Goal: Information Seeking & Learning: Learn about a topic

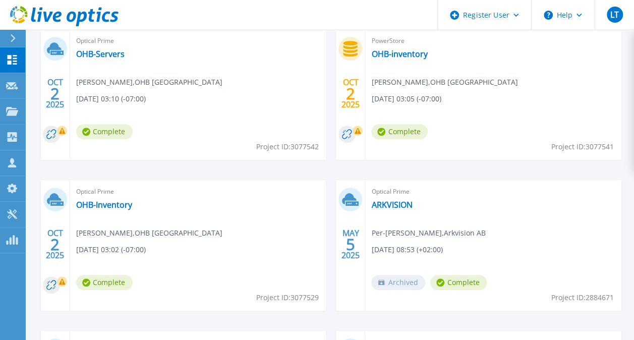
scroll to position [324, 0]
click at [411, 54] on link "OHB-inventory" at bounding box center [399, 54] width 56 height 10
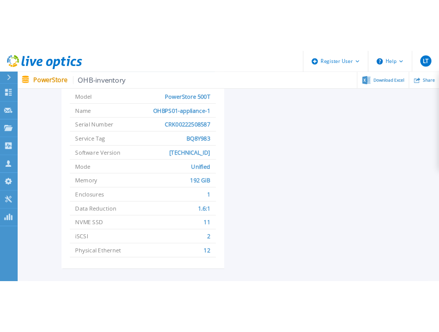
scroll to position [473, 0]
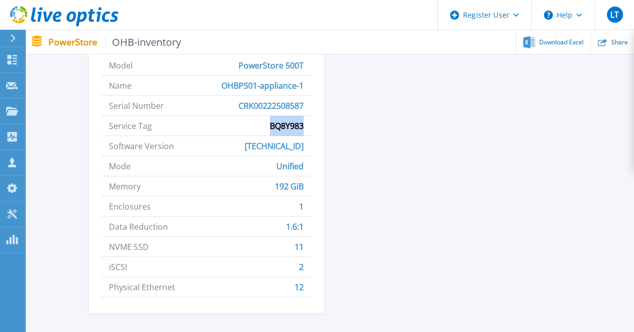
drag, startPoint x: 262, startPoint y: 129, endPoint x: 306, endPoint y: 128, distance: 43.9
click at [306, 128] on li "Service Tag BQ8Y983" at bounding box center [206, 126] width 211 height 20
copy span "BQ8Y983"
click at [246, 125] on li "Service Tag BQ8Y983" at bounding box center [206, 126] width 211 height 20
drag, startPoint x: 266, startPoint y: 127, endPoint x: 313, endPoint y: 132, distance: 47.2
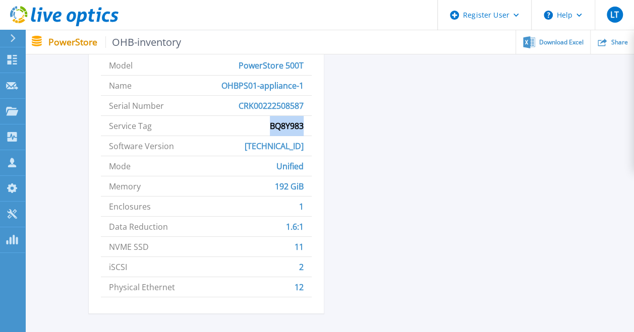
click at [313, 132] on div "Appliance 1 Model PowerStore 500T Name OHBPS01-appliance-1 Serial Number CRK002…" at bounding box center [206, 164] width 235 height 299
copy span "BQ8Y983"
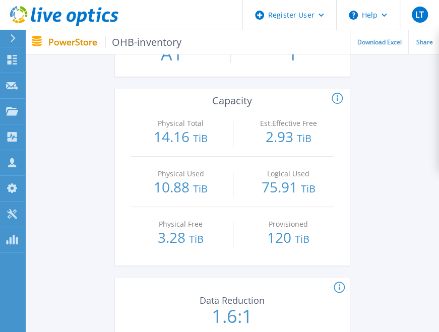
scroll to position [444, 0]
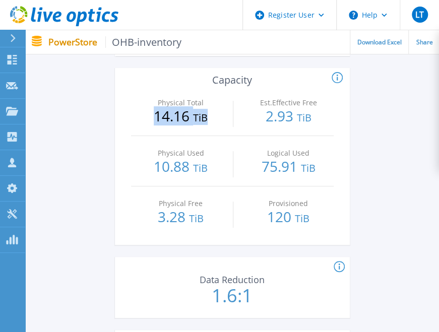
drag, startPoint x: 152, startPoint y: 118, endPoint x: 217, endPoint y: 127, distance: 65.2
click at [217, 127] on div "Physical Total 14.16 TiB" at bounding box center [181, 111] width 90 height 50
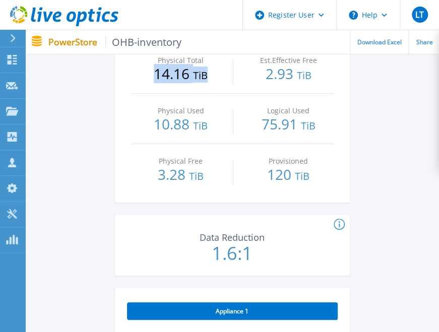
scroll to position [417, 0]
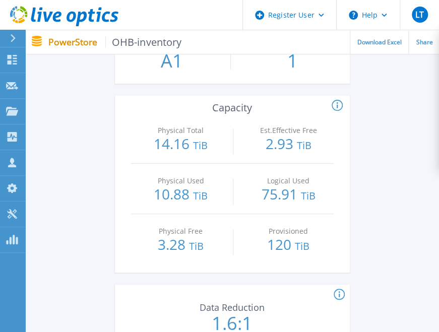
click at [337, 107] on icon at bounding box center [337, 105] width 2 height 6
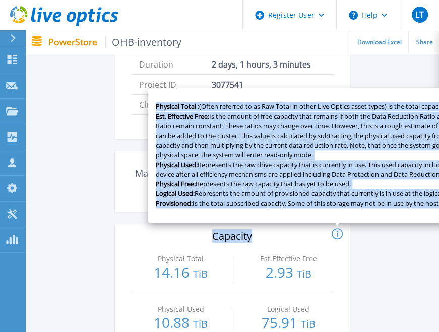
scroll to position [288, 272]
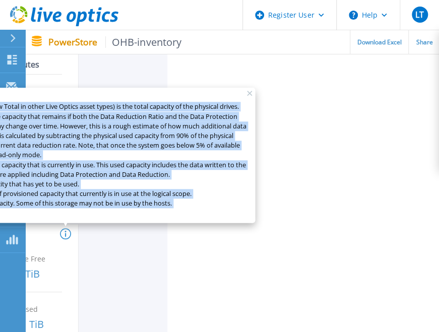
drag, startPoint x: 153, startPoint y: 99, endPoint x: 189, endPoint y: 205, distance: 111.8
click at [189, 205] on div "Physical Total : (Often referred to as Raw Total in other Live Optics asset typ…" at bounding box center [65, 156] width 379 height 136
copy p "Physical Total : (Often referred to as Raw Total in other Live Optics asset typ…"
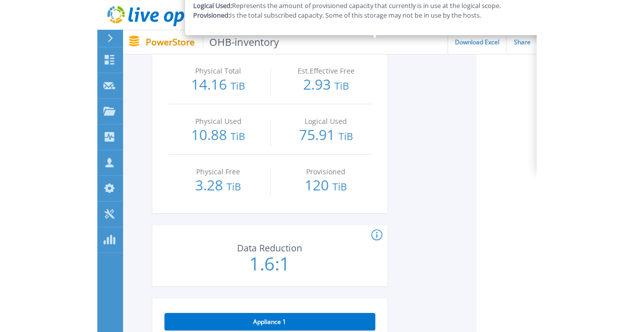
scroll to position [447, 60]
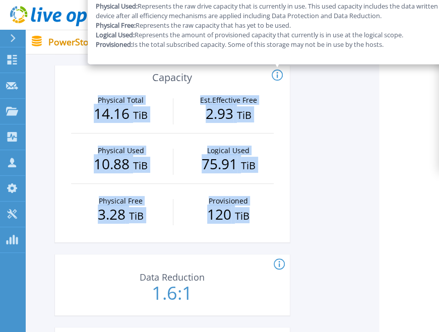
drag, startPoint x: 92, startPoint y: 95, endPoint x: 255, endPoint y: 211, distance: 200.3
click at [255, 211] on div "Physical Total 14.16 TiB Est.Effective Free 2.93 TiB Physical Used 10.88 TiB Lo…" at bounding box center [172, 162] width 235 height 159
copy div "Physical Total 14.16 TiB Est.Effective Free 2.93 TiB Physical Used 10.88 TiB Lo…"
drag, startPoint x: 445, startPoint y: 276, endPoint x: 162, endPoint y: 123, distance: 321.8
click at [162, 123] on div "Physical Total 14.16 TiB" at bounding box center [121, 108] width 90 height 50
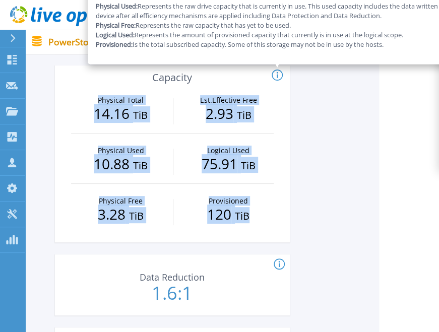
click at [90, 97] on p "Physical Total" at bounding box center [120, 100] width 85 height 7
drag, startPoint x: 90, startPoint y: 97, endPoint x: 258, endPoint y: 212, distance: 204.0
click at [258, 212] on div "Physical Total 14.16 TiB Est.Effective Free 2.93 TiB Physical Used 10.88 TiB Lo…" at bounding box center [172, 162] width 235 height 159
copy div "Physical Total 14.16 TiB Est.Effective Free 2.93 TiB Physical Used 10.88 TiB Lo…"
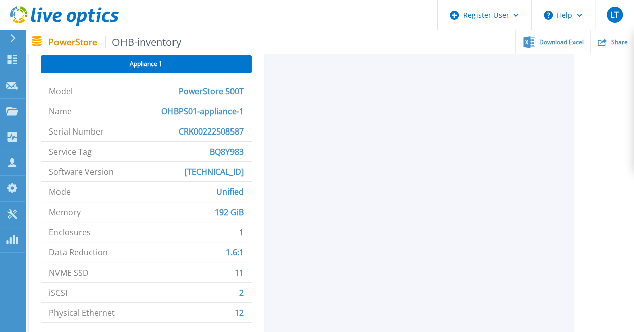
click at [265, 238] on div "OHB-inventory Status Complete Owner Tomas Jonsson Account OHB Sweden Requested …" at bounding box center [270, 28] width 482 height 647
drag, startPoint x: 51, startPoint y: 152, endPoint x: 253, endPoint y: 150, distance: 201.7
click at [253, 150] on div "Appliance 1 Model PowerStore 500T Name OHBPS01-appliance-1 Serial Number CRK002…" at bounding box center [146, 190] width 235 height 299
copy li "ervice Tag BQ8Y983"
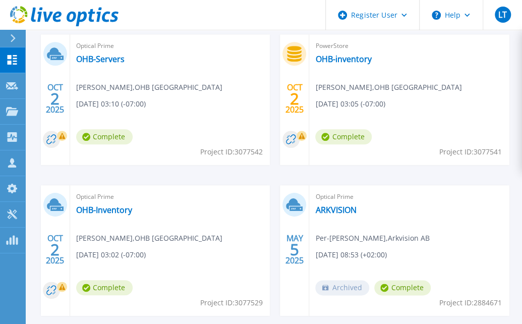
scroll to position [319, 0]
click at [356, 61] on link "OHB-inventory" at bounding box center [343, 59] width 56 height 10
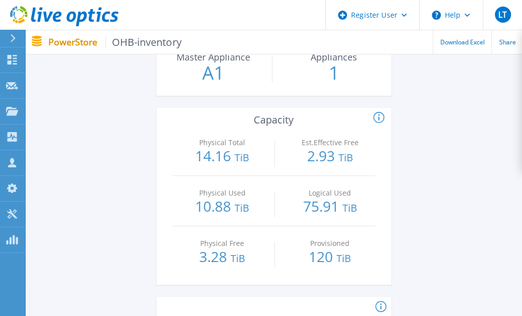
scroll to position [405, 0]
drag, startPoint x: 187, startPoint y: 154, endPoint x: 263, endPoint y: 162, distance: 77.1
click at [263, 162] on p "14.16 TiB" at bounding box center [223, 156] width 90 height 16
click at [374, 115] on circle at bounding box center [379, 116] width 10 height 10
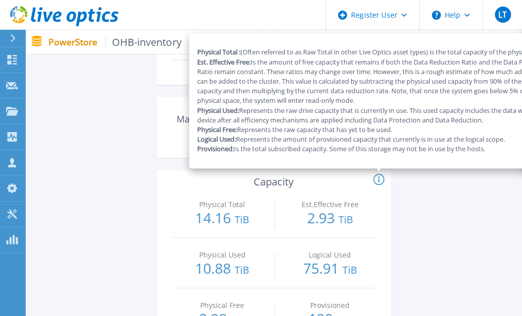
scroll to position [343, 0]
click at [341, 192] on div "Est.Effective Free 2.93 TiB" at bounding box center [330, 212] width 90 height 50
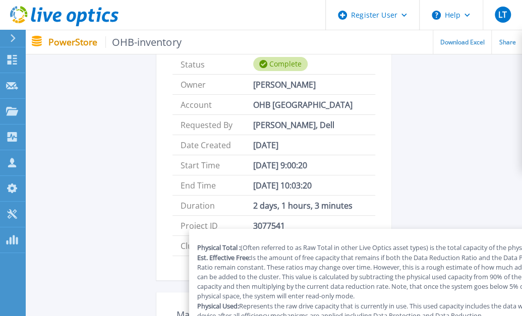
scroll to position [135, 0]
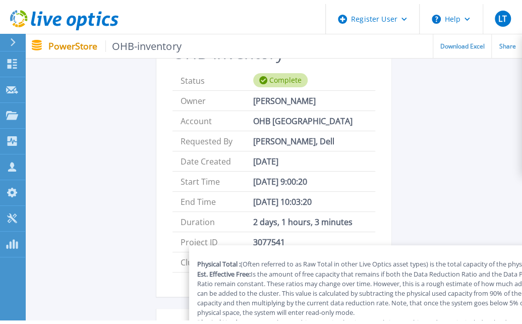
scroll to position [0, 0]
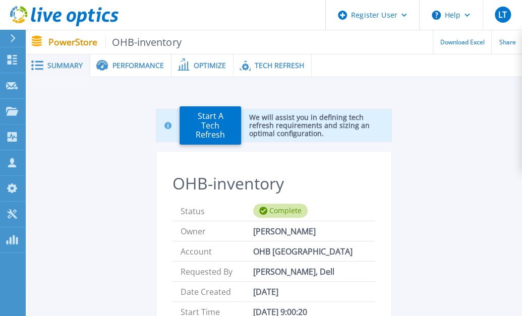
click at [152, 65] on span "Performance" at bounding box center [137, 65] width 51 height 7
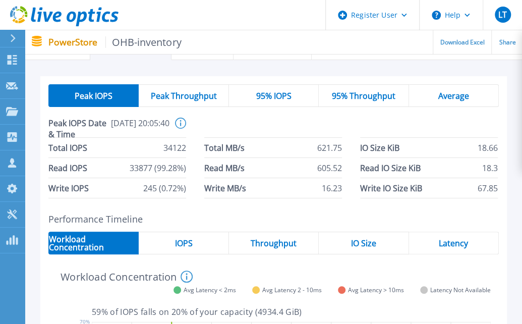
scroll to position [16, 0]
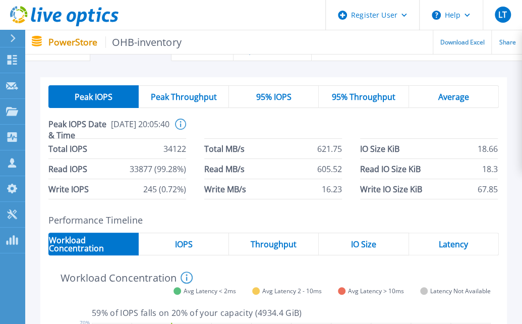
click at [451, 87] on div "Average" at bounding box center [454, 96] width 90 height 23
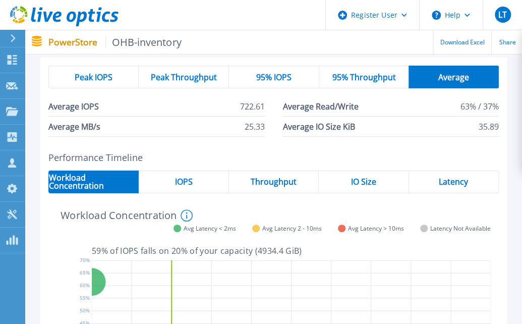
scroll to position [0, 0]
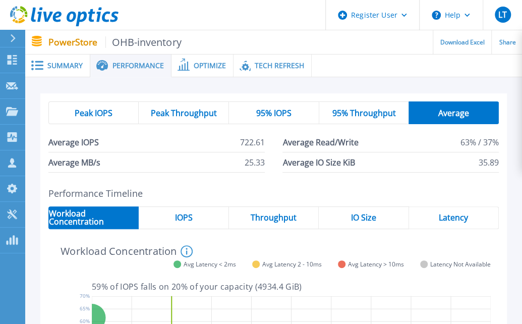
click at [218, 64] on span "Optimize" at bounding box center [210, 65] width 32 height 7
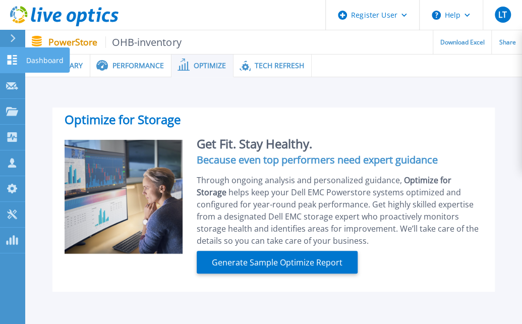
click at [12, 64] on icon at bounding box center [12, 60] width 12 height 10
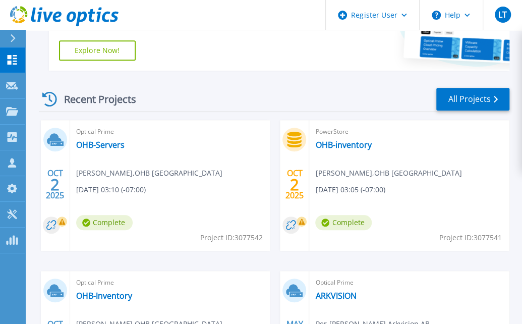
scroll to position [267, 0]
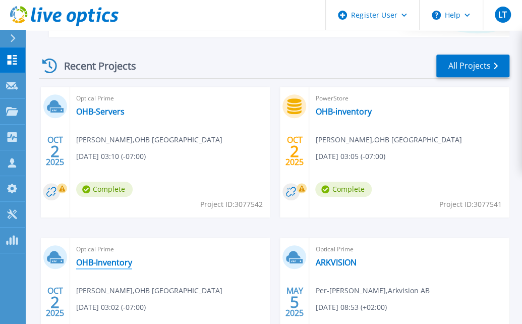
click at [110, 267] on link "OHB-Inventory" at bounding box center [104, 262] width 56 height 10
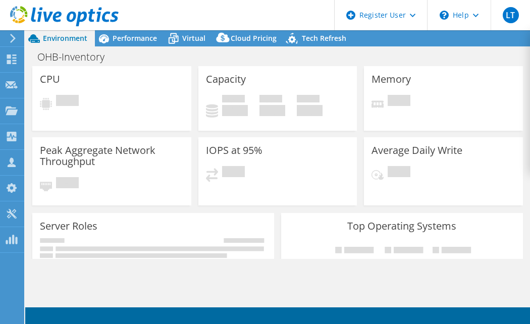
select select "USD"
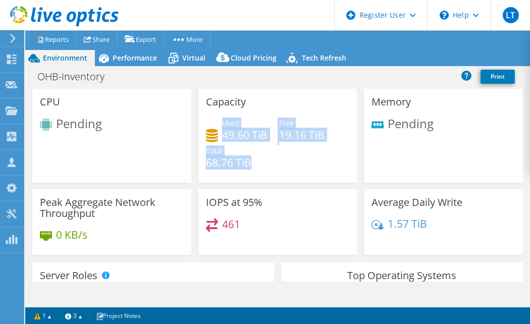
drag, startPoint x: 248, startPoint y: 165, endPoint x: 219, endPoint y: 125, distance: 49.8
click at [219, 125] on div "Used 49.60 TiB Free 19.16 TiB Total 68.76 TiB" at bounding box center [278, 148] width 144 height 61
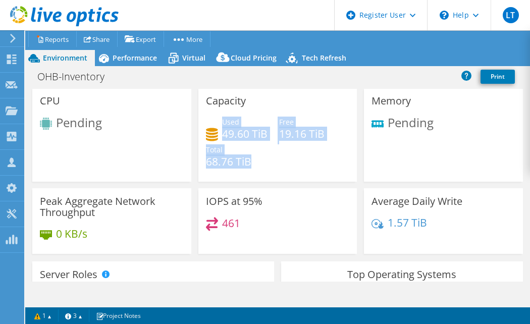
scroll to position [1, 0]
copy div "Used 49.60 TiB Free 19.16 TiB Total 68.76 TiB"
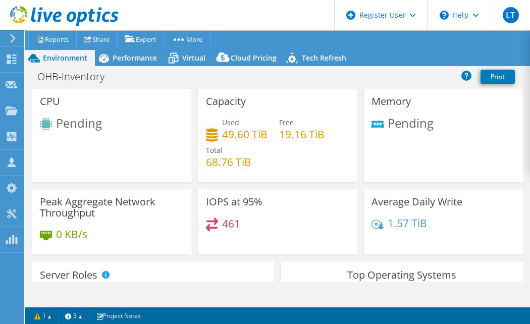
click at [310, 163] on div "Used 49.60 TiB Free 19.16 TiB Total 68.76 TiB" at bounding box center [278, 147] width 144 height 61
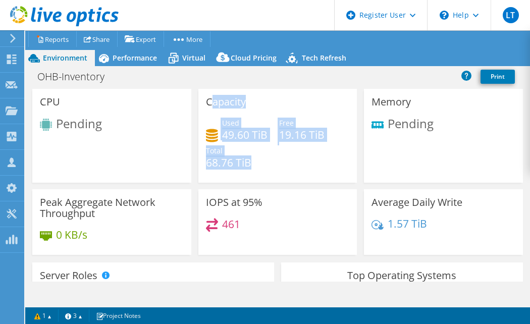
scroll to position [0, 0]
drag, startPoint x: 266, startPoint y: 159, endPoint x: 220, endPoint y: 124, distance: 57.9
click at [220, 124] on div "Used 49.60 TiB Free 19.16 TiB Total 68.76 TiB" at bounding box center [278, 148] width 144 height 61
copy div "Used 49.60 TiB Free 19.16 TiB Total 68.76 TiB"
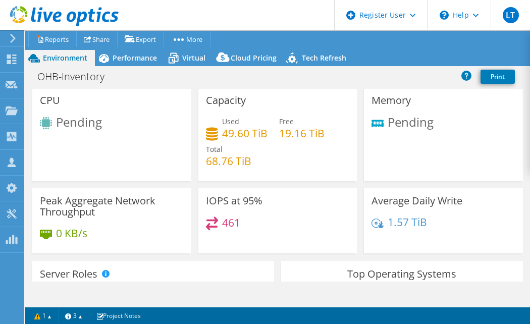
click at [288, 169] on div "Used 49.60 TiB Free 19.16 TiB Total 68.76 TiB" at bounding box center [278, 146] width 144 height 61
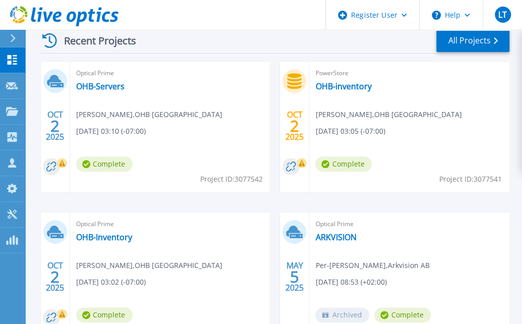
scroll to position [294, 0]
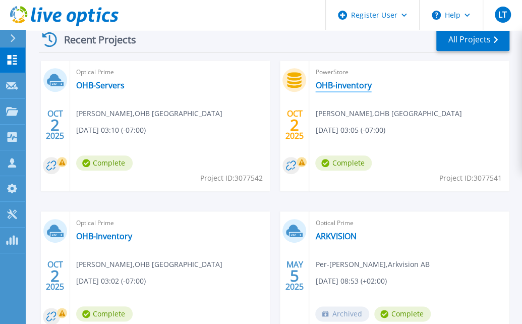
click at [357, 85] on link "OHB-inventory" at bounding box center [343, 85] width 56 height 10
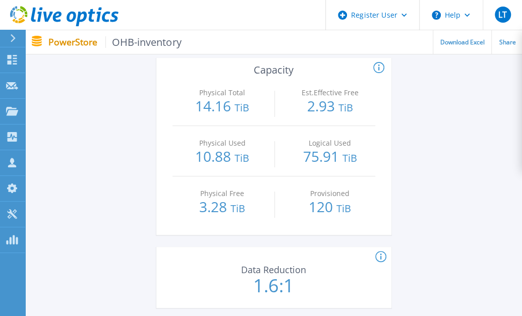
scroll to position [454, 0]
drag, startPoint x: 301, startPoint y: 102, endPoint x: 373, endPoint y: 111, distance: 73.2
click at [373, 111] on p "2.93 TiB" at bounding box center [330, 107] width 90 height 16
drag, startPoint x: 286, startPoint y: 161, endPoint x: 369, endPoint y: 152, distance: 82.7
click at [369, 152] on p "75.91 TiB" at bounding box center [330, 158] width 90 height 16
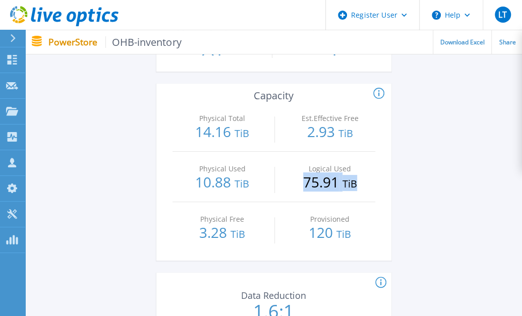
scroll to position [428, 0]
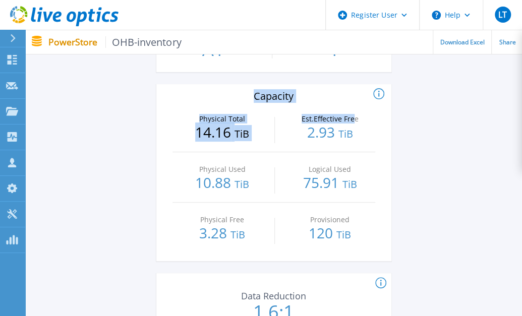
drag, startPoint x: 248, startPoint y: 99, endPoint x: 354, endPoint y: 114, distance: 107.0
click at [354, 114] on div "Physical Total : (Often referred to as Raw Total in other Live Optics asset typ…" at bounding box center [273, 173] width 235 height 178
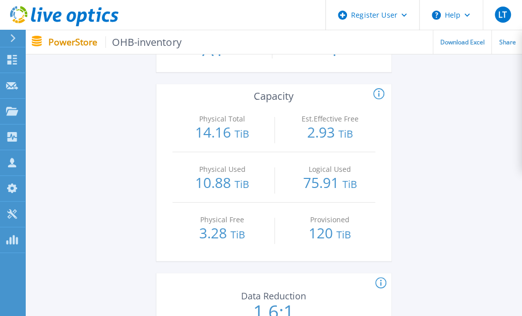
click at [442, 141] on div "Start A Tech Refresh We will assist you in defining tech refresh requirements a…" at bounding box center [273, 165] width 467 height 1000
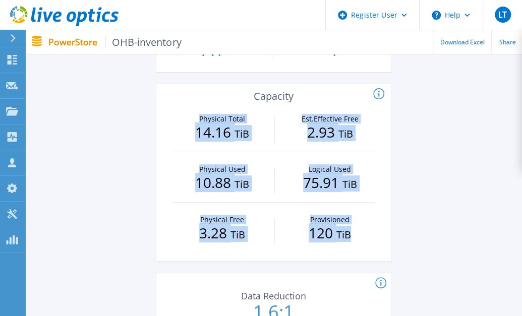
drag, startPoint x: 199, startPoint y: 120, endPoint x: 364, endPoint y: 236, distance: 201.9
click at [364, 236] on div "Physical Total 14.16 TiB Est.Effective Free 2.93 TiB Physical Used 10.88 TiB Lo…" at bounding box center [273, 181] width 235 height 159
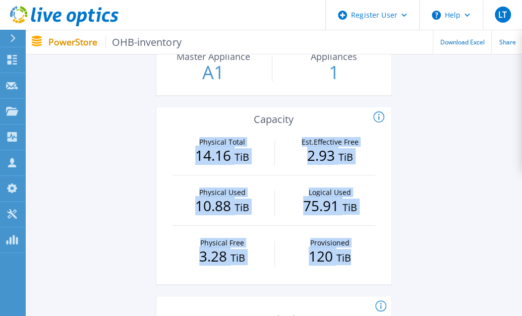
scroll to position [404, 0]
copy div "Physical Total 14.16 TiB Est.Effective Free 2.93 TiB Physical Used 10.88 TiB Lo…"
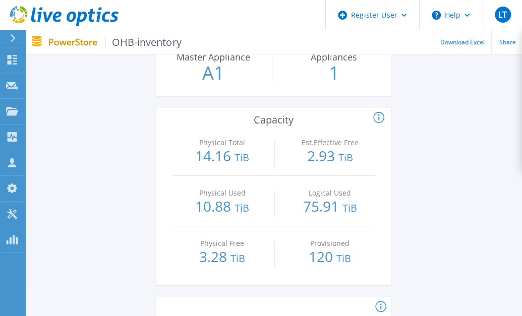
click at [379, 115] on icon at bounding box center [379, 117] width 2 height 6
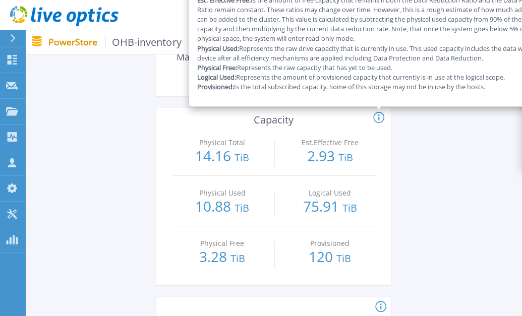
click at [424, 138] on div "Start A Tech Refresh We will assist you in defining tech refresh requirements a…" at bounding box center [273, 189] width 467 height 1000
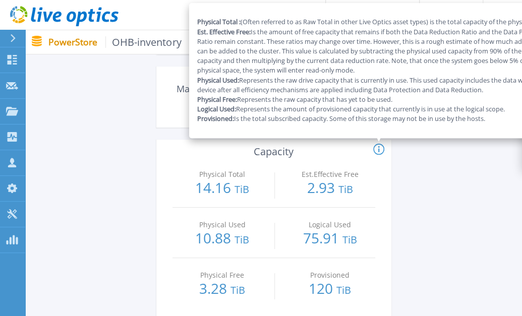
scroll to position [378, 0]
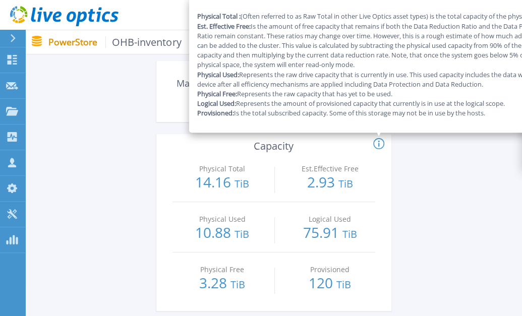
drag, startPoint x: 247, startPoint y: 143, endPoint x: 429, endPoint y: 98, distance: 187.9
click at [387, 138] on div "Physical Total : (Often referred to as Raw Total in other Live Optics asset typ…" at bounding box center [197, 144] width 379 height 12
click at [0, 0] on p "Is the total subscribed capacity. Some of this storage may not be in use by the…" at bounding box center [0, 0] width 0 height 0
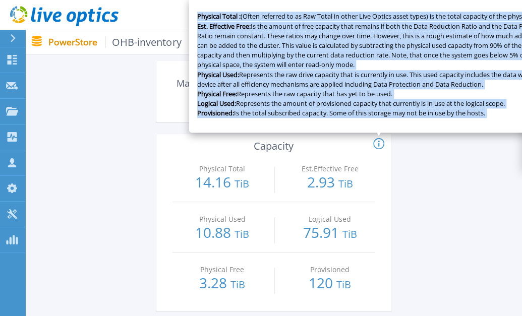
drag, startPoint x: 488, startPoint y: 111, endPoint x: 200, endPoint y: 9, distance: 305.8
click at [200, 9] on div "Physical Total : (Often referred to as Raw Total in other Live Optics asset typ…" at bounding box center [378, 65] width 379 height 136
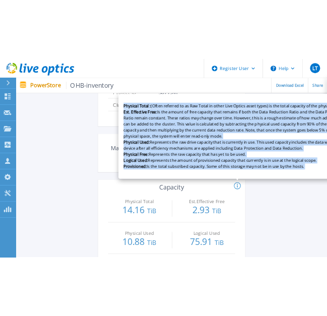
scroll to position [320, 0]
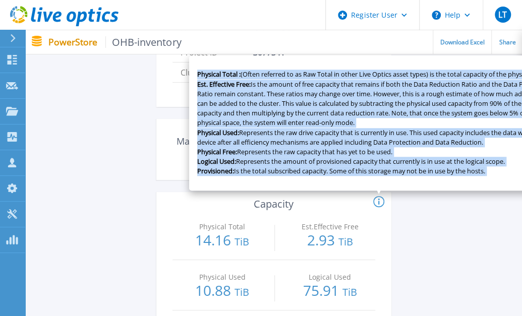
copy p "Physical Total : (Often referred to as Raw Total in other Live Optics asset typ…"
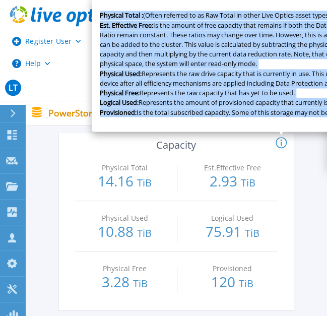
scroll to position [386, 0]
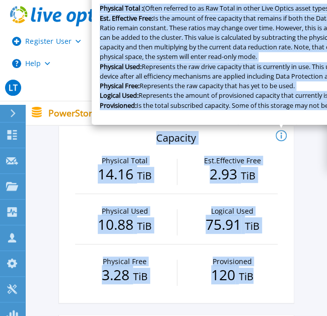
drag, startPoint x: 151, startPoint y: 132, endPoint x: 263, endPoint y: 269, distance: 177.4
click at [263, 269] on div "Physical Total : (Often referred to as Raw Total in other Live Optics asset typ…" at bounding box center [176, 215] width 235 height 178
copy div "Physical Total : (Often referred to as Raw Total in other Live Optics asset typ…"
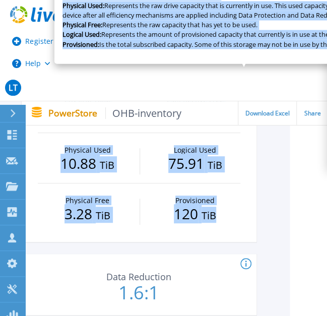
scroll to position [446, 37]
